Goal: Find contact information

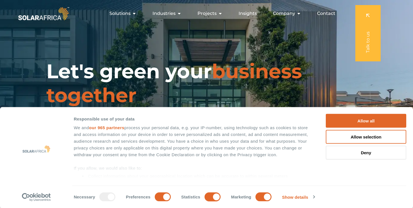
click at [327, 13] on span "Contact" at bounding box center [326, 13] width 18 height 7
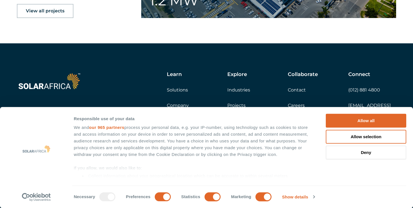
scroll to position [931, 0]
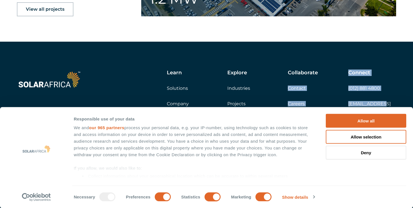
drag, startPoint x: 354, startPoint y: 103, endPoint x: 378, endPoint y: 104, distance: 23.9
click at [378, 104] on div "Learn Solutions Company Insights Explore Industries Projects Collaborate Contac…" at bounding box center [250, 101] width 292 height 63
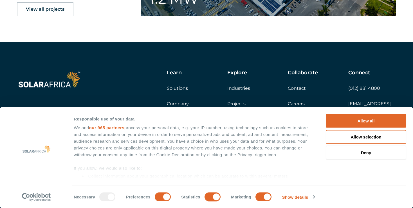
click at [386, 87] on div "Connect (012) 881 4800 info@solarafrica.com" at bounding box center [372, 101] width 48 height 63
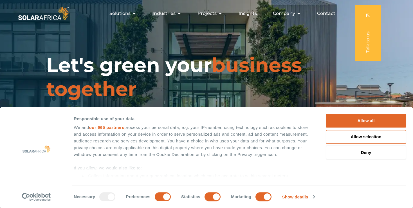
scroll to position [0, 0]
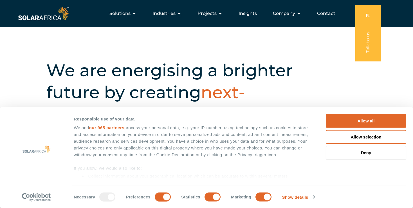
scroll to position [148, 0]
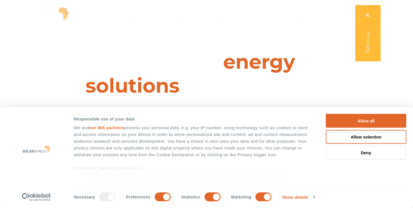
click at [22, 143] on div at bounding box center [37, 149] width 30 height 71
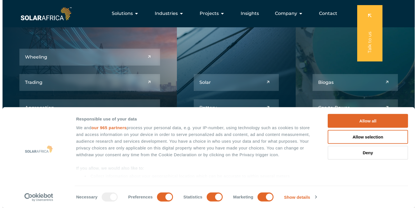
scroll to position [653, 0]
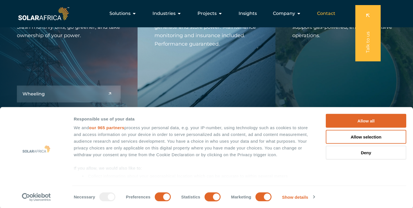
click at [322, 13] on span "Contact" at bounding box center [326, 13] width 18 height 7
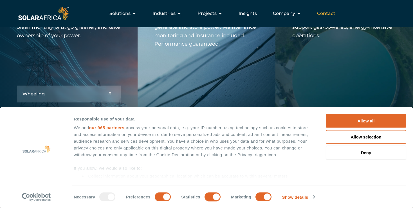
click at [323, 14] on span "Contact" at bounding box center [326, 13] width 18 height 7
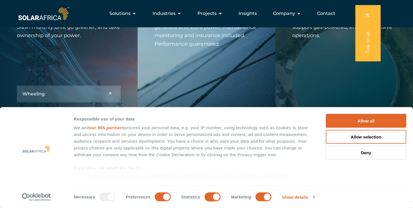
click at [370, 45] on link at bounding box center [367, 33] width 25 height 56
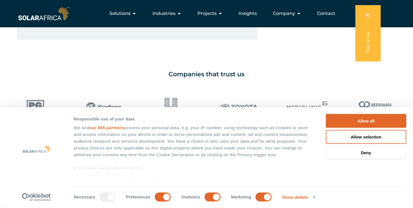
scroll to position [427, 0]
